Goal: Transaction & Acquisition: Subscribe to service/newsletter

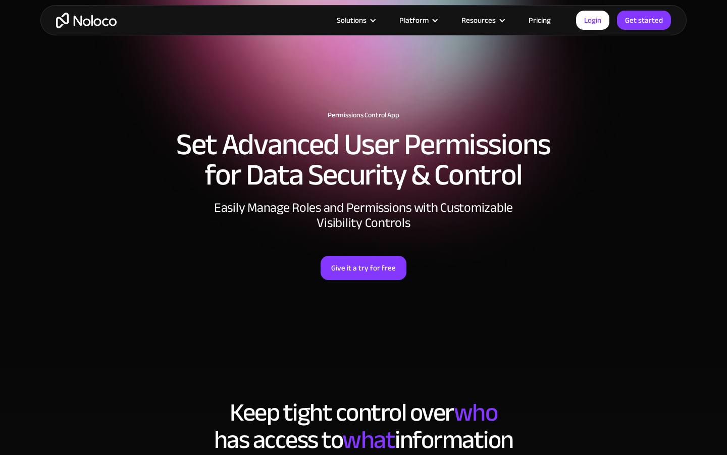
scroll to position [1813, 0]
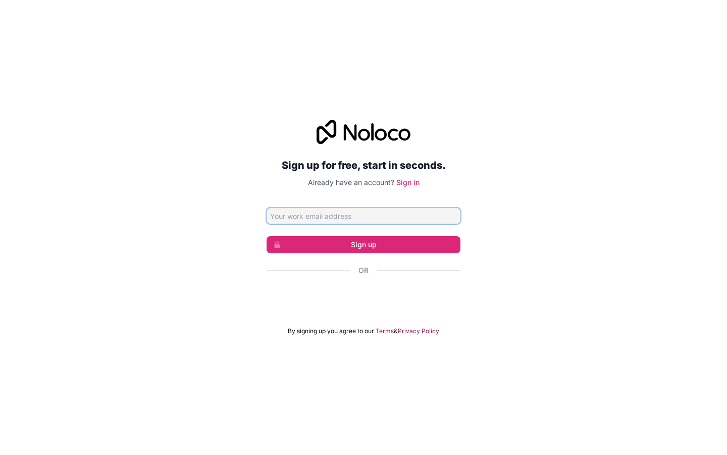
click at [364, 216] on input "Email address" at bounding box center [364, 216] width 194 height 16
type input "[PERSON_NAME][EMAIL_ADDRESS][PERSON_NAME][DOMAIN_NAME]"
click at [267, 236] on button "Sign up" at bounding box center [364, 244] width 194 height 17
click at [364, 244] on button "Sign up" at bounding box center [364, 244] width 194 height 17
